Goal: Task Accomplishment & Management: Use online tool/utility

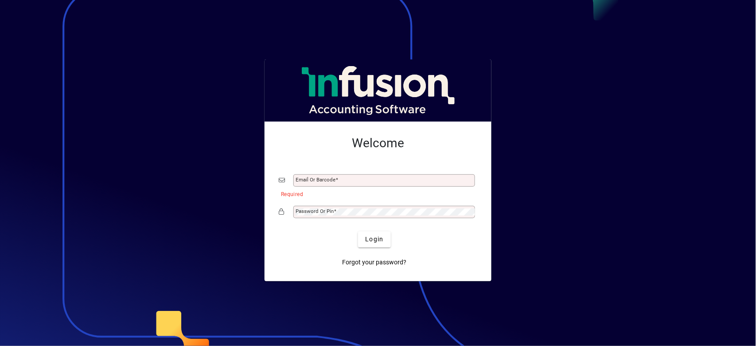
click at [358, 231] on button "Login" at bounding box center [374, 239] width 32 height 16
type input "**********"
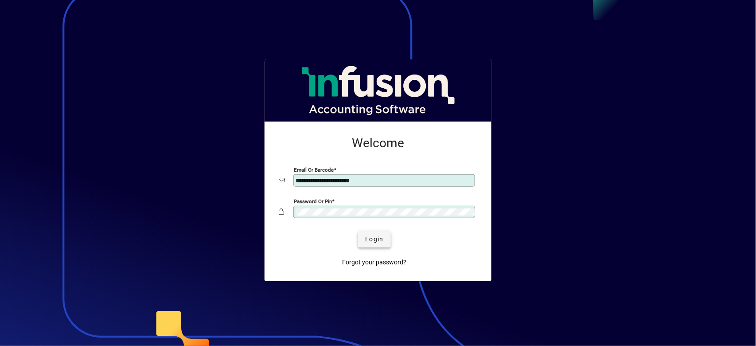
click at [383, 236] on span "Login" at bounding box center [374, 238] width 18 height 9
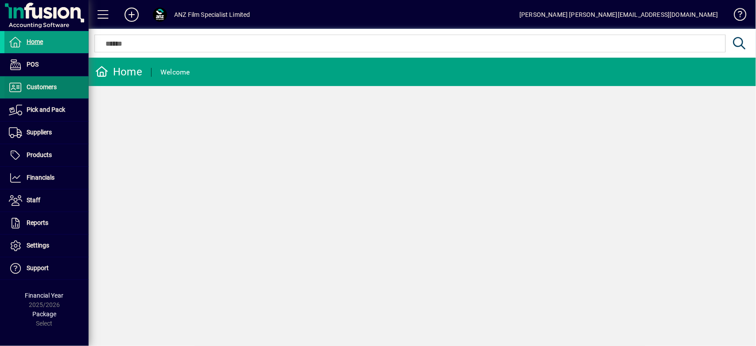
click at [52, 91] on span "Customers" at bounding box center [30, 87] width 52 height 11
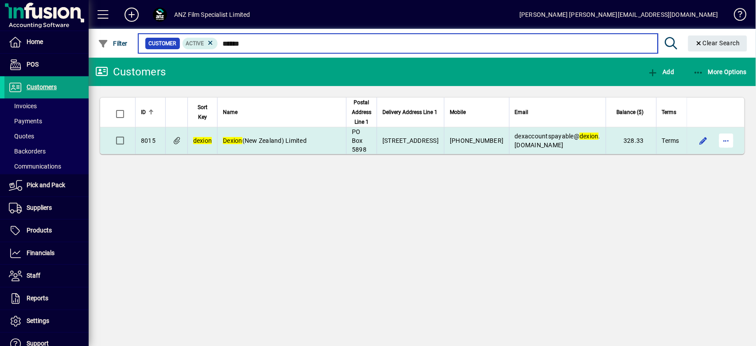
type input "******"
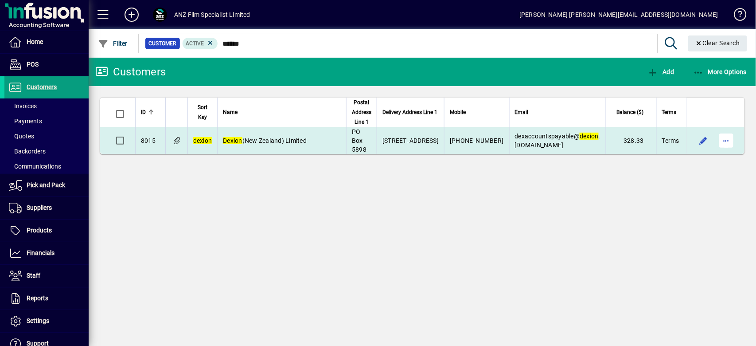
click at [721, 142] on span "button" at bounding box center [726, 140] width 21 height 21
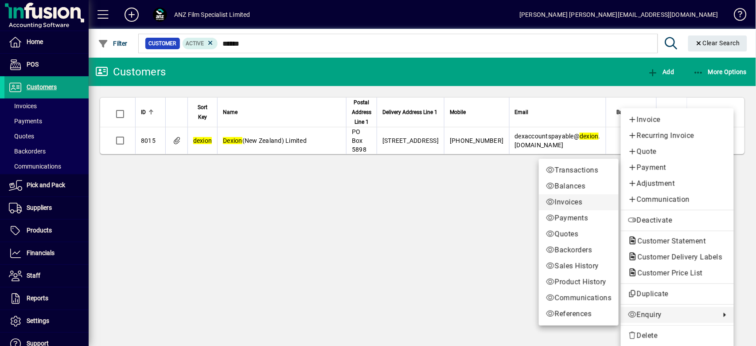
click at [571, 203] on span "Invoices" at bounding box center [579, 202] width 66 height 11
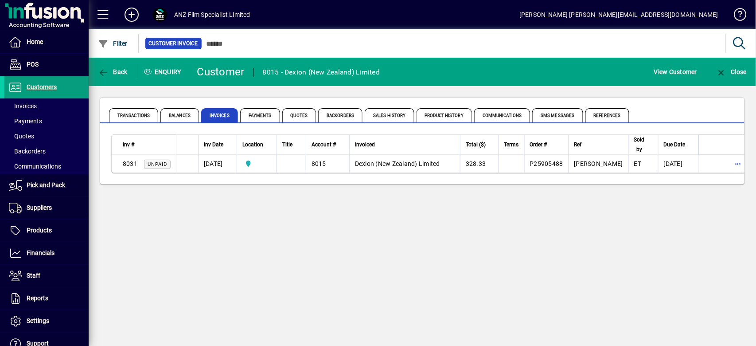
click at [491, 230] on div "Back Enquiry Customer 8015 - Dexion (New Zealand) Limited View Customer Close T…" at bounding box center [422, 202] width 667 height 288
click at [111, 75] on span "Back" at bounding box center [113, 71] width 30 height 7
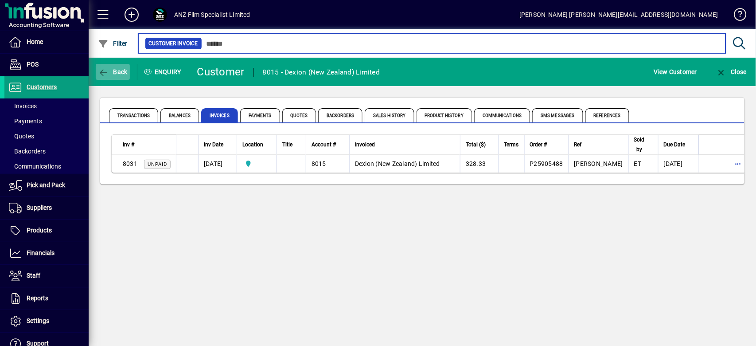
type input "******"
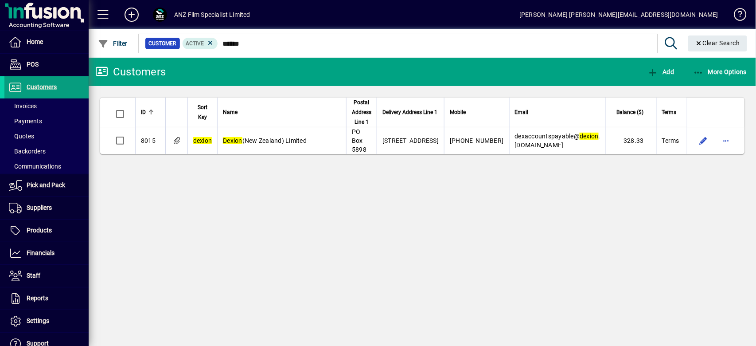
click at [238, 231] on div "Customers Add More Options ID Sort Key Name Postal Address Line 1 Delivery Addr…" at bounding box center [422, 202] width 667 height 288
click at [50, 85] on span "Customers" at bounding box center [42, 86] width 30 height 7
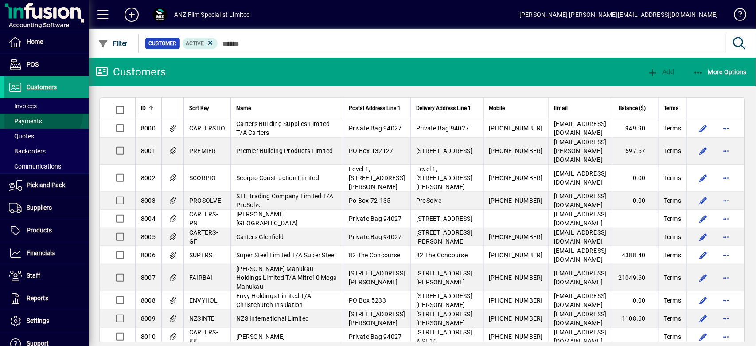
click at [38, 110] on span at bounding box center [46, 120] width 84 height 21
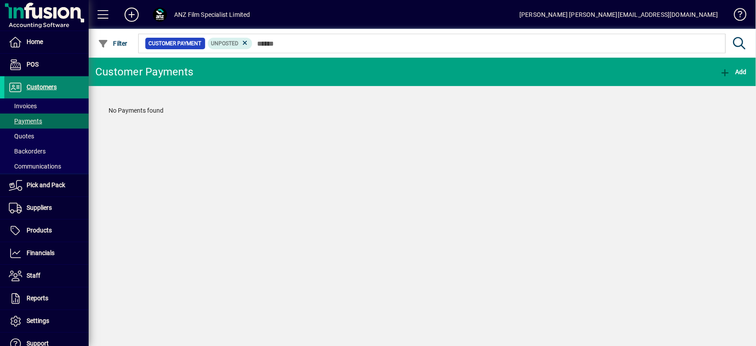
click at [47, 89] on span "Customers" at bounding box center [42, 86] width 30 height 7
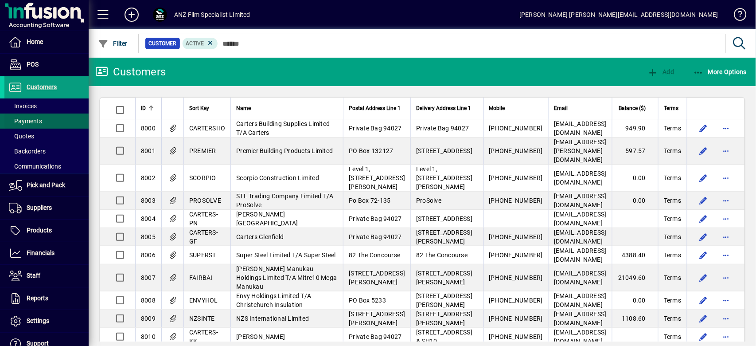
click at [58, 112] on span at bounding box center [46, 120] width 84 height 21
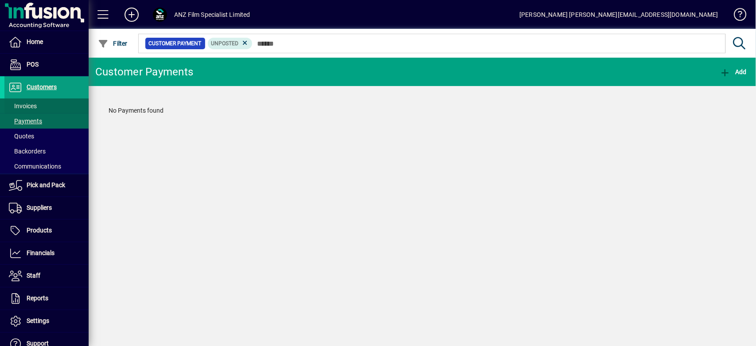
click at [58, 108] on span at bounding box center [46, 105] width 84 height 21
